Goal: Information Seeking & Learning: Get advice/opinions

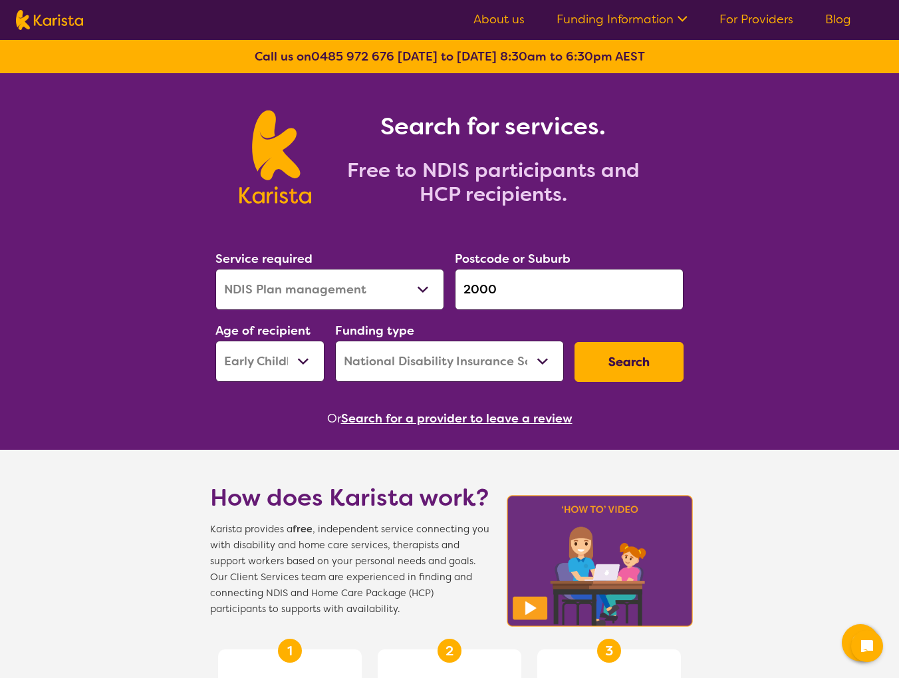
select select "NDIS Plan management"
select select "EC"
select select "NDIS"
click at [523, 291] on input "2000" at bounding box center [569, 289] width 229 height 41
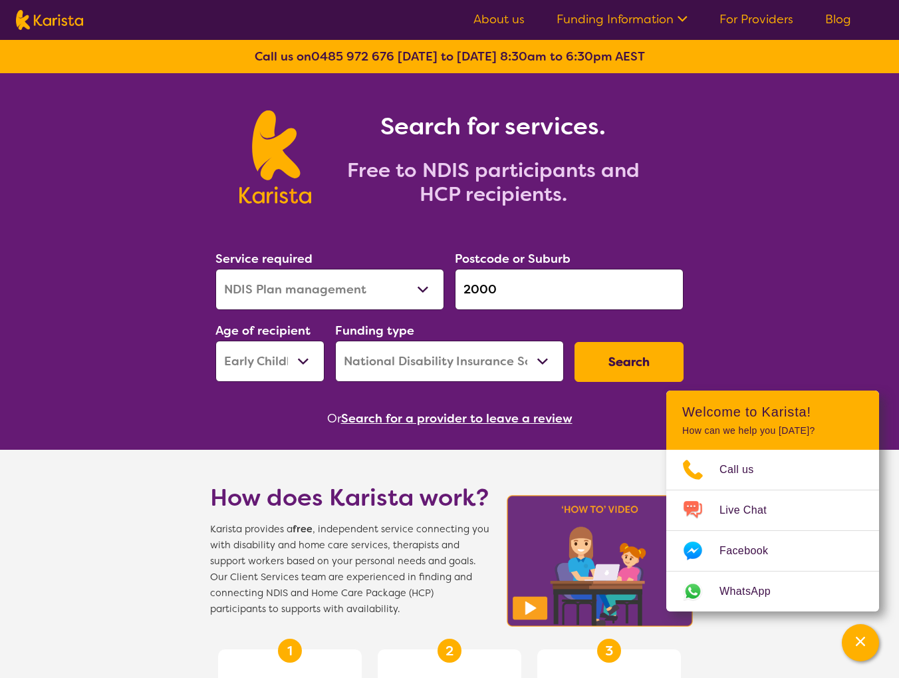
drag, startPoint x: 470, startPoint y: 287, endPoint x: 463, endPoint y: 283, distance: 8.0
click at [463, 283] on input "2000" at bounding box center [569, 289] width 229 height 41
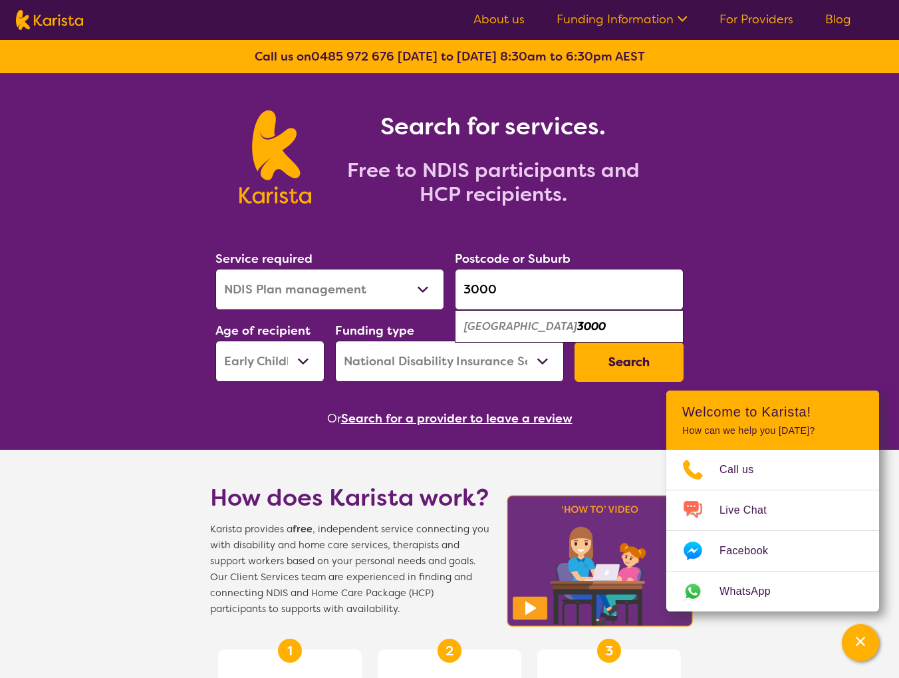
type input "3000"
click at [577, 324] on em "3000" at bounding box center [591, 326] width 29 height 14
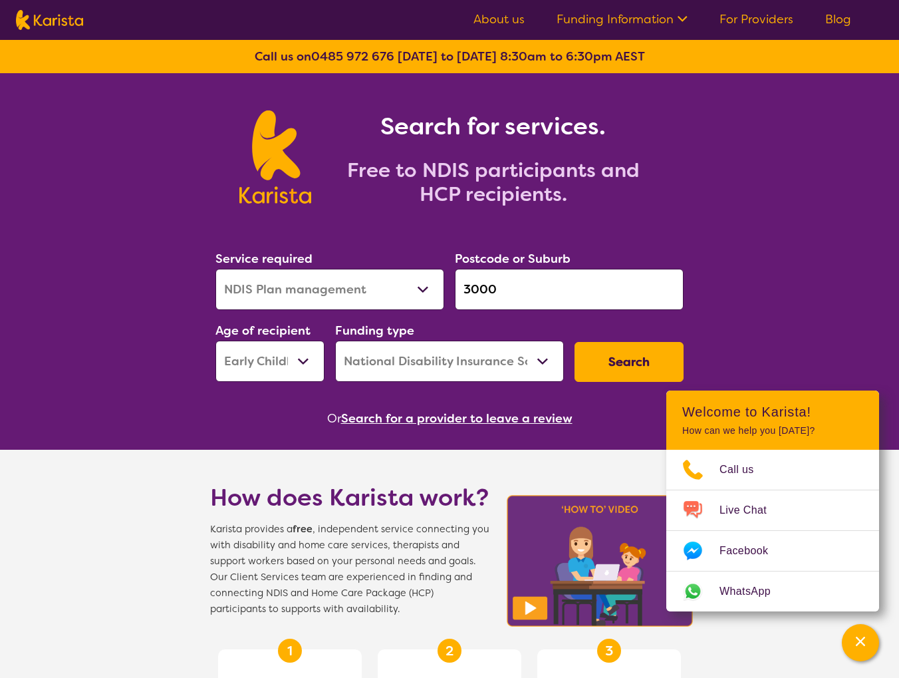
click at [622, 348] on button "Search" at bounding box center [628, 362] width 109 height 40
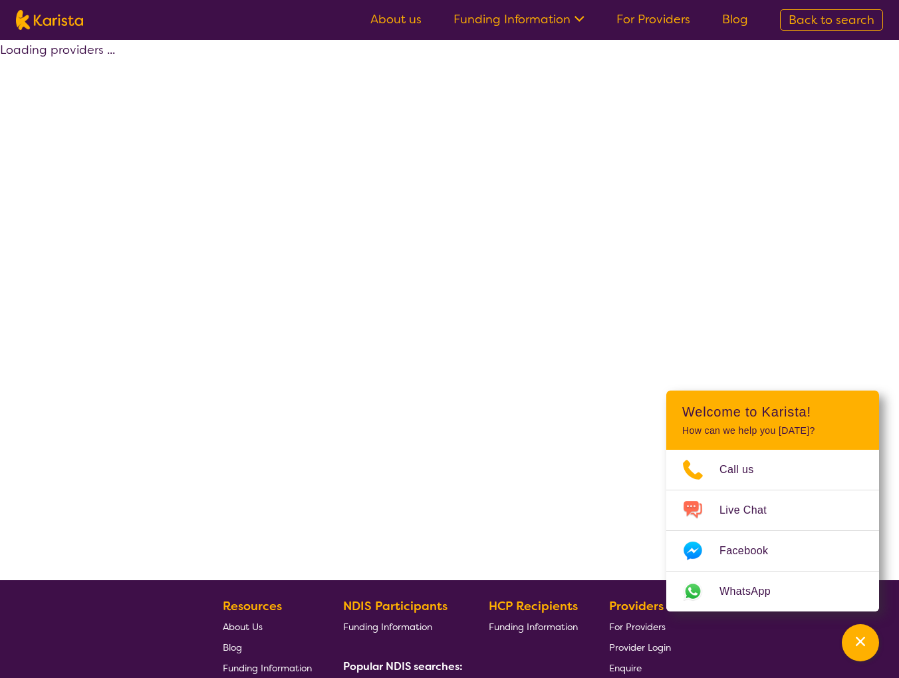
select select "by_score"
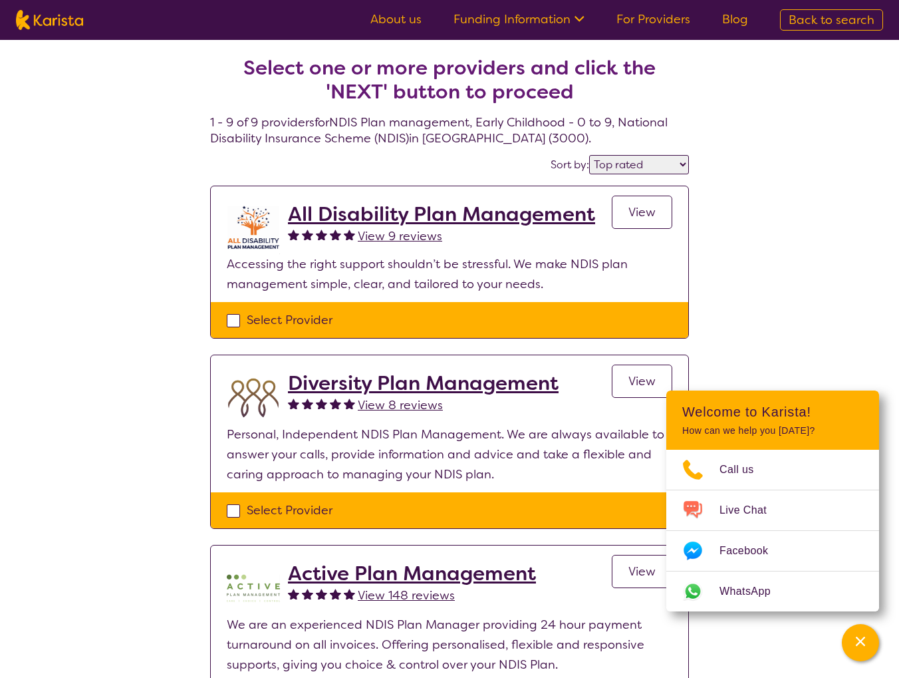
click at [64, 22] on img at bounding box center [49, 20] width 67 height 20
select select "NDIS Plan management"
select select "EC"
select select "NDIS"
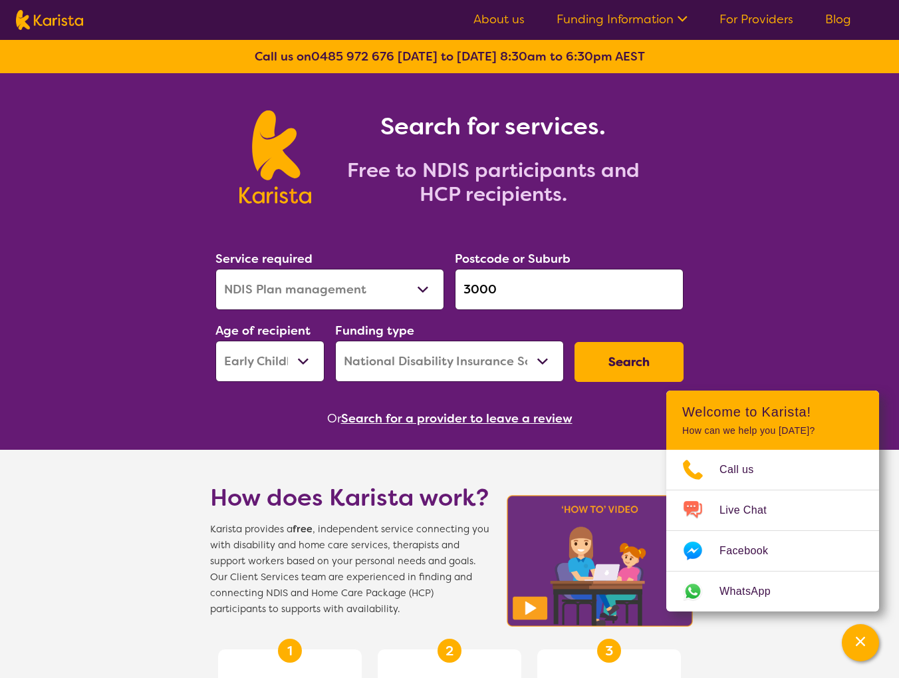
click at [488, 291] on input "3000" at bounding box center [569, 289] width 229 height 41
drag, startPoint x: 469, startPoint y: 287, endPoint x: 461, endPoint y: 284, distance: 9.0
click at [461, 284] on input "3000" at bounding box center [569, 289] width 229 height 41
type input "2000"
click button "Search" at bounding box center [628, 362] width 109 height 40
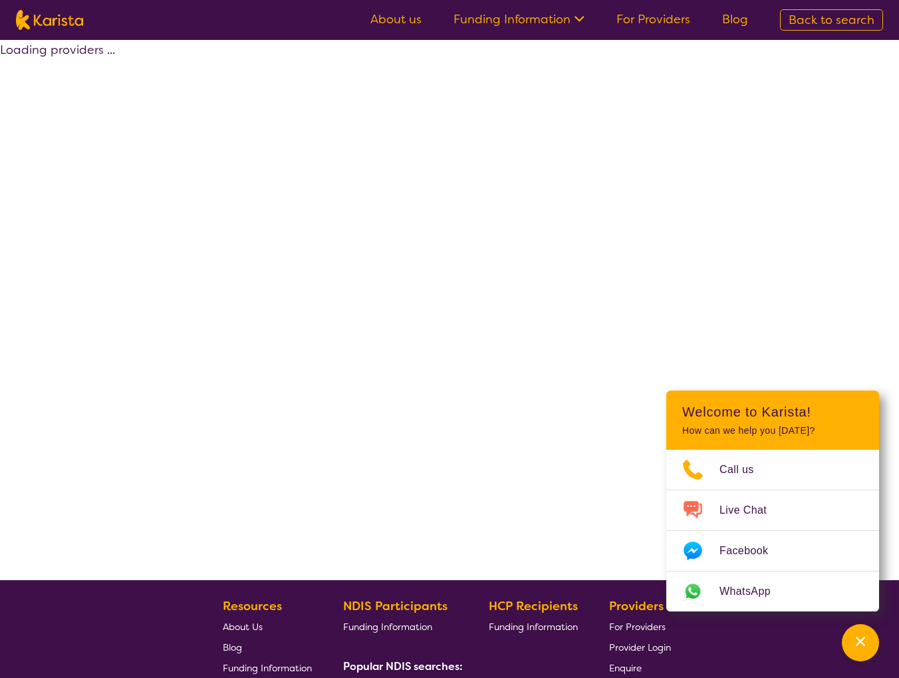
select select "by_score"
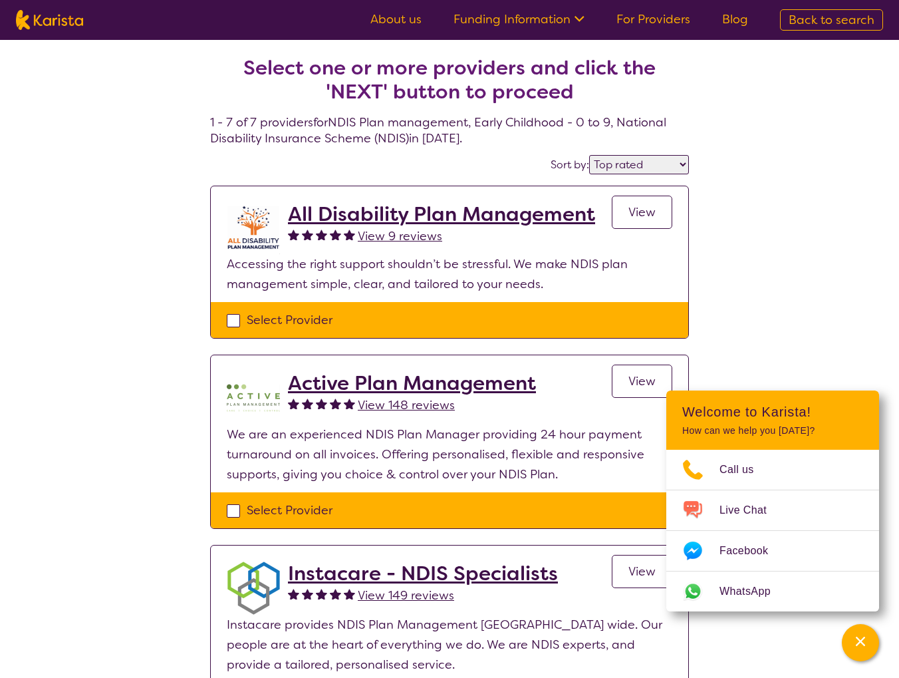
click at [61, 23] on img at bounding box center [49, 20] width 67 height 20
select select "NDIS Plan management"
select select "EC"
select select "NDIS"
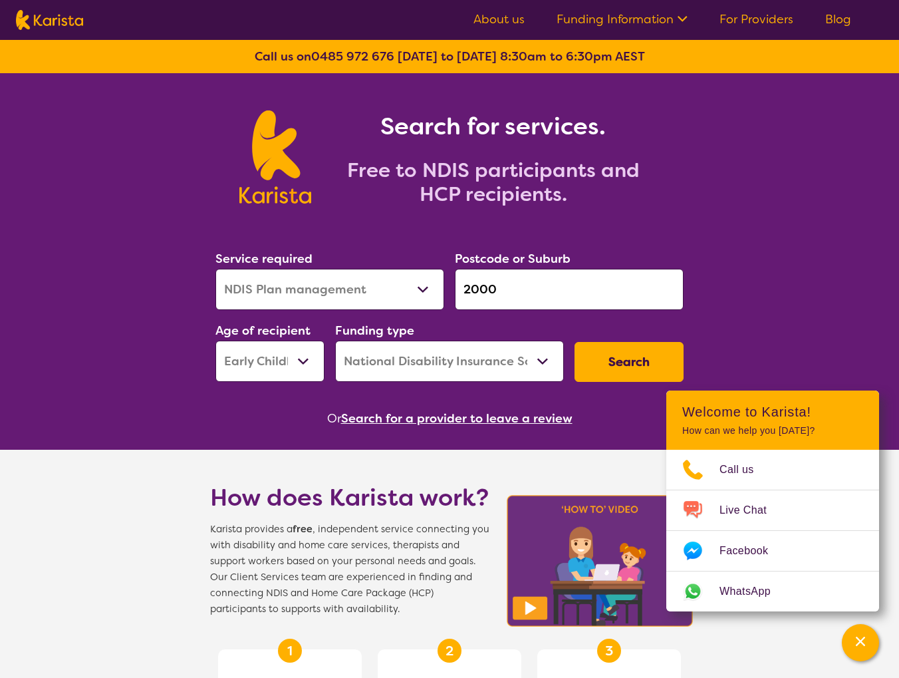
click at [466, 291] on input "2000" at bounding box center [569, 289] width 229 height 41
drag, startPoint x: 469, startPoint y: 289, endPoint x: 461, endPoint y: 286, distance: 8.0
click at [463, 287] on input "2000" at bounding box center [569, 289] width 229 height 41
type input "4000"
click button "Search" at bounding box center [628, 362] width 109 height 40
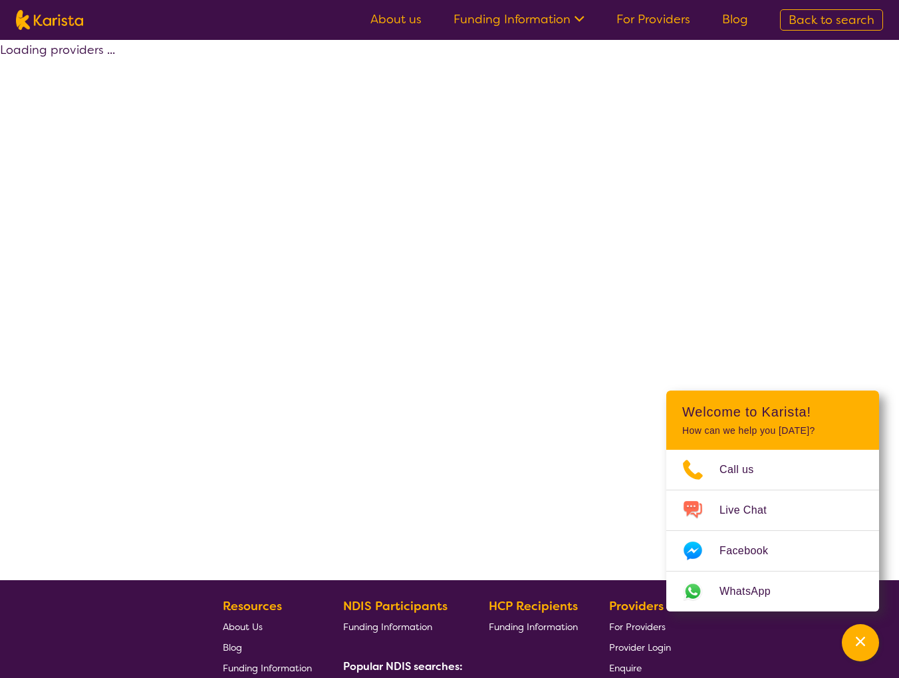
select select "by_score"
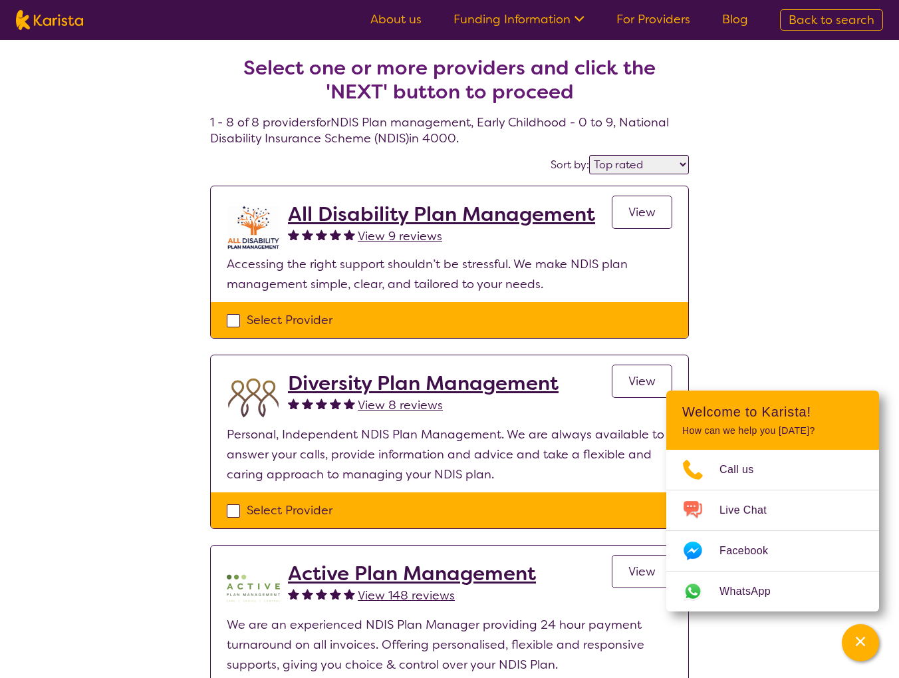
click at [375, 239] on span "View 9 reviews" at bounding box center [400, 236] width 84 height 16
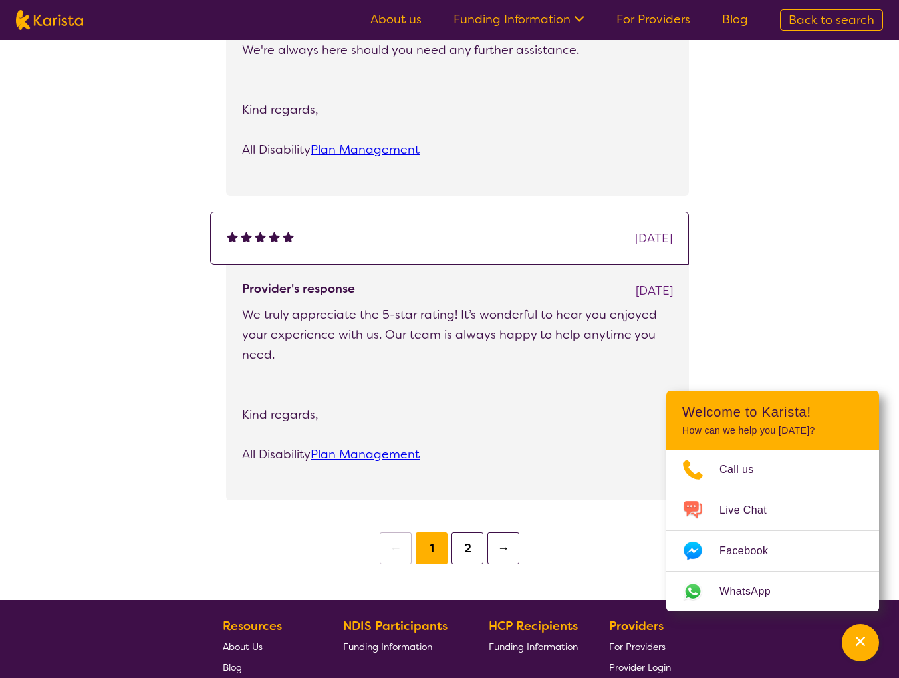
scroll to position [1130, 0]
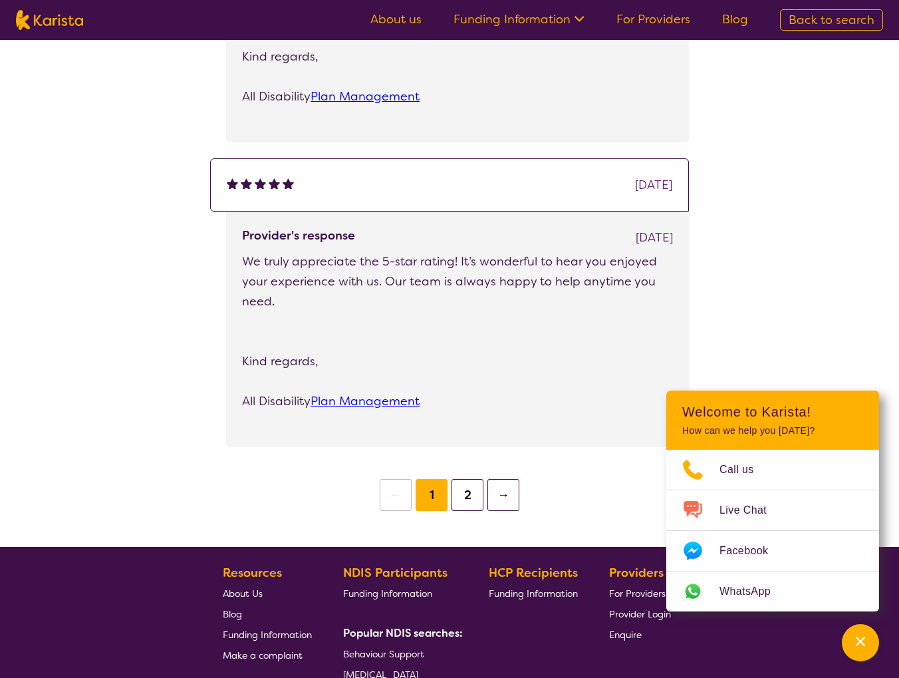
click at [471, 491] on button "2" at bounding box center [467, 495] width 32 height 32
